Goal: Go to known website: Go to known website

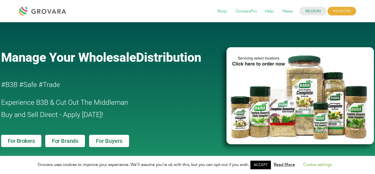
scroll to position [340, 0]
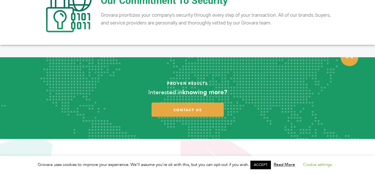
scroll to position [1122, 0]
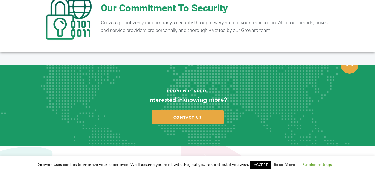
scroll to position [1122, 0]
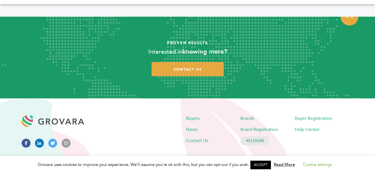
click at [22, 140] on link at bounding box center [26, 143] width 9 height 6
